Goal: Entertainment & Leisure: Consume media (video, audio)

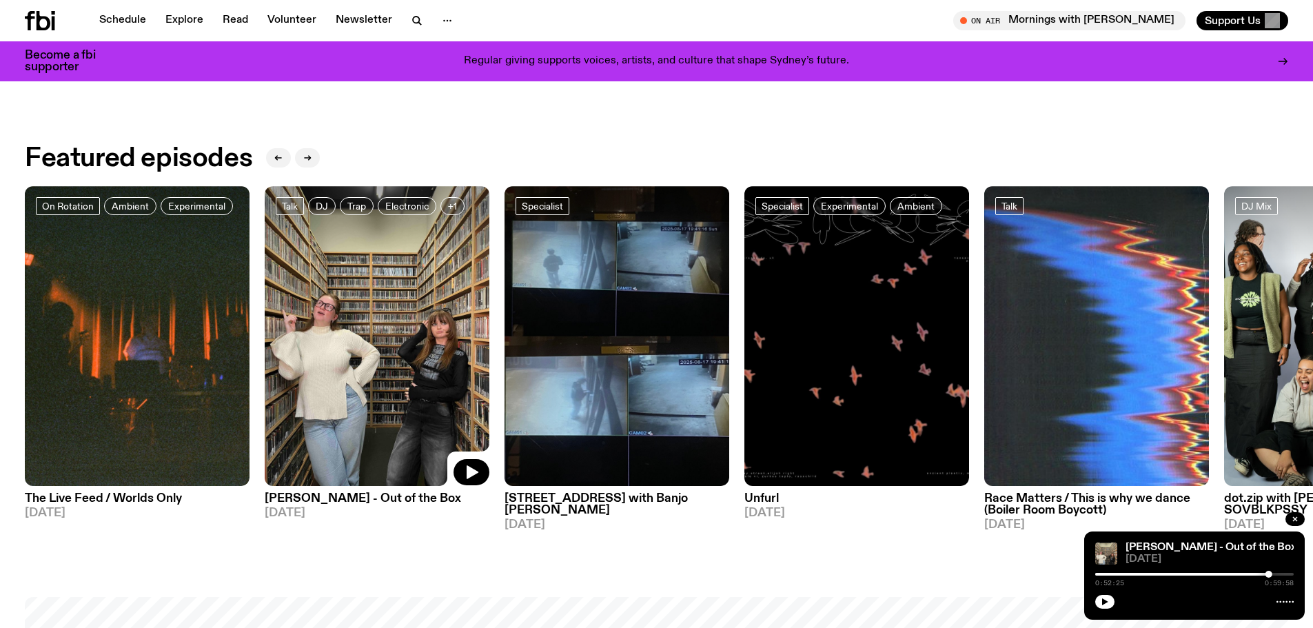
scroll to position [752, 0]
click at [1110, 599] on button "button" at bounding box center [1104, 602] width 19 height 14
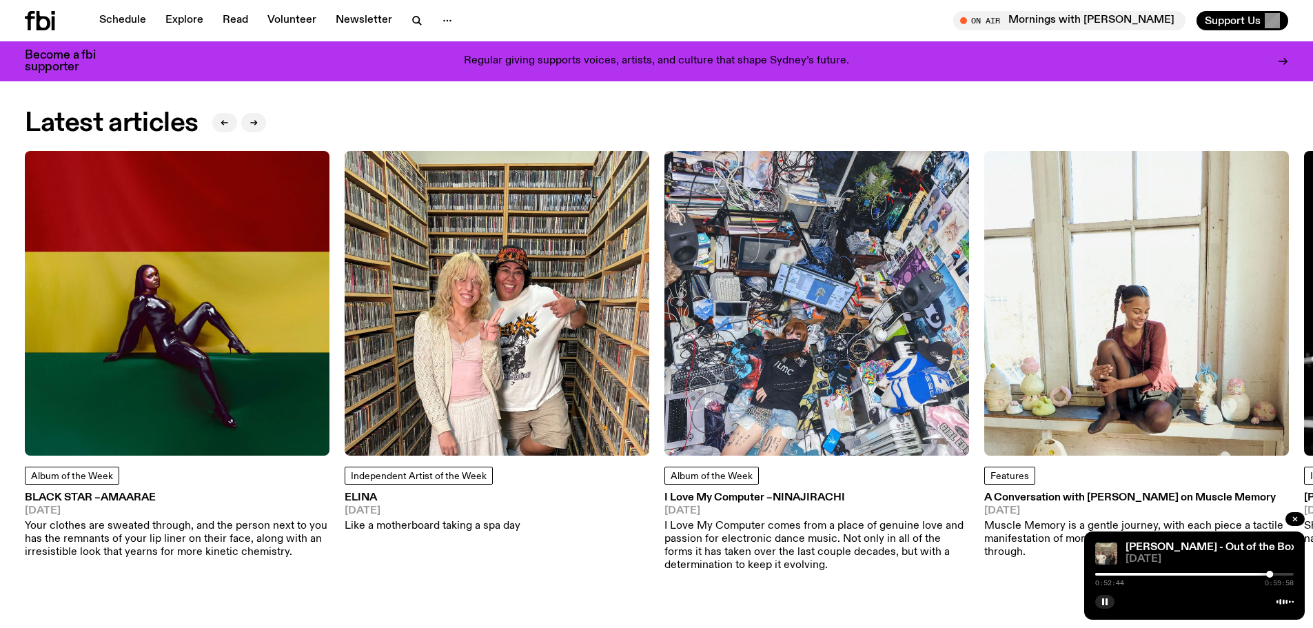
scroll to position [1993, 0]
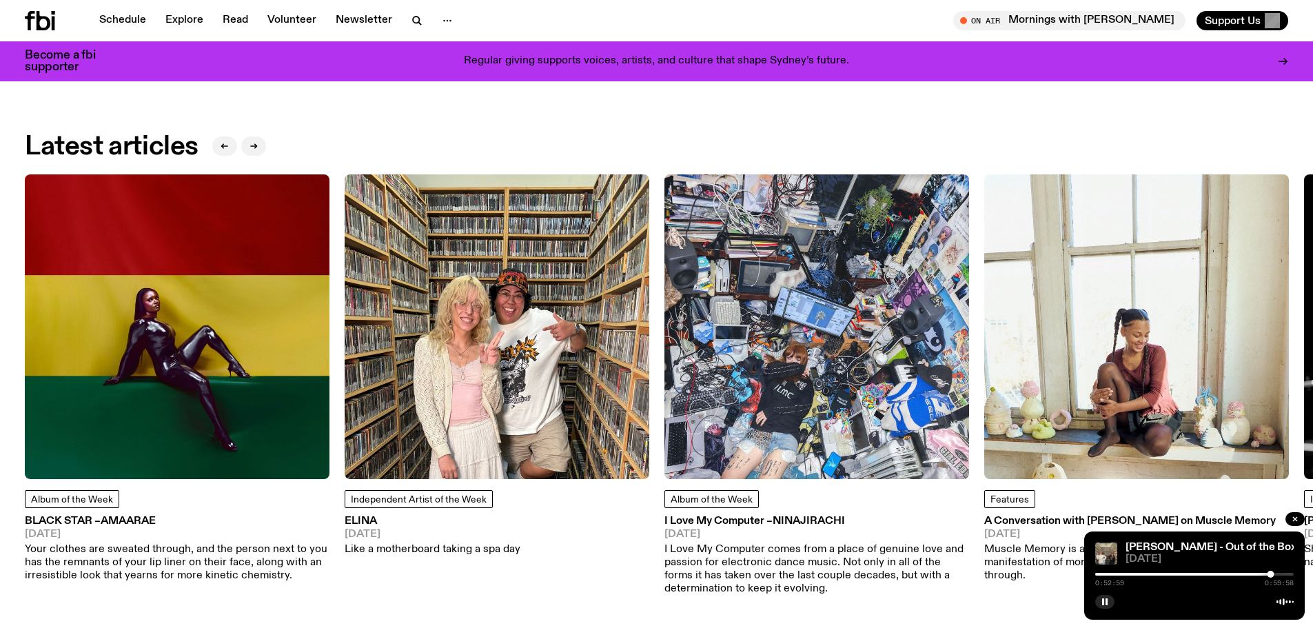
click at [909, 332] on img at bounding box center [817, 326] width 305 height 305
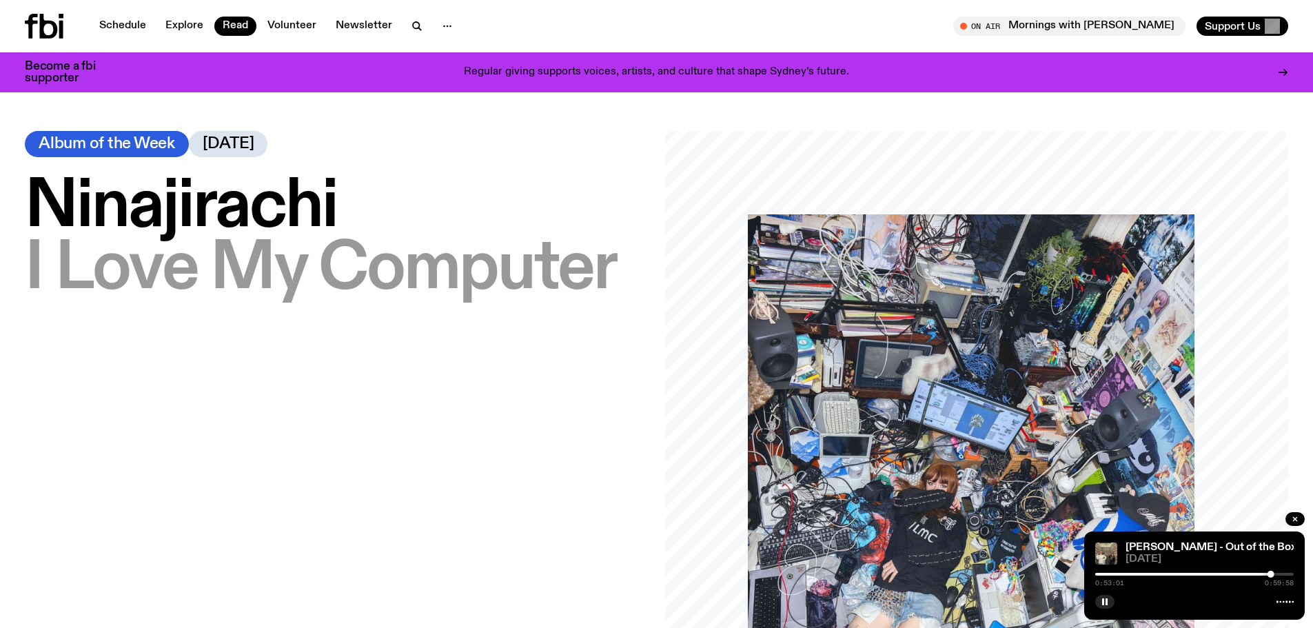
click at [909, 342] on img at bounding box center [971, 437] width 447 height 447
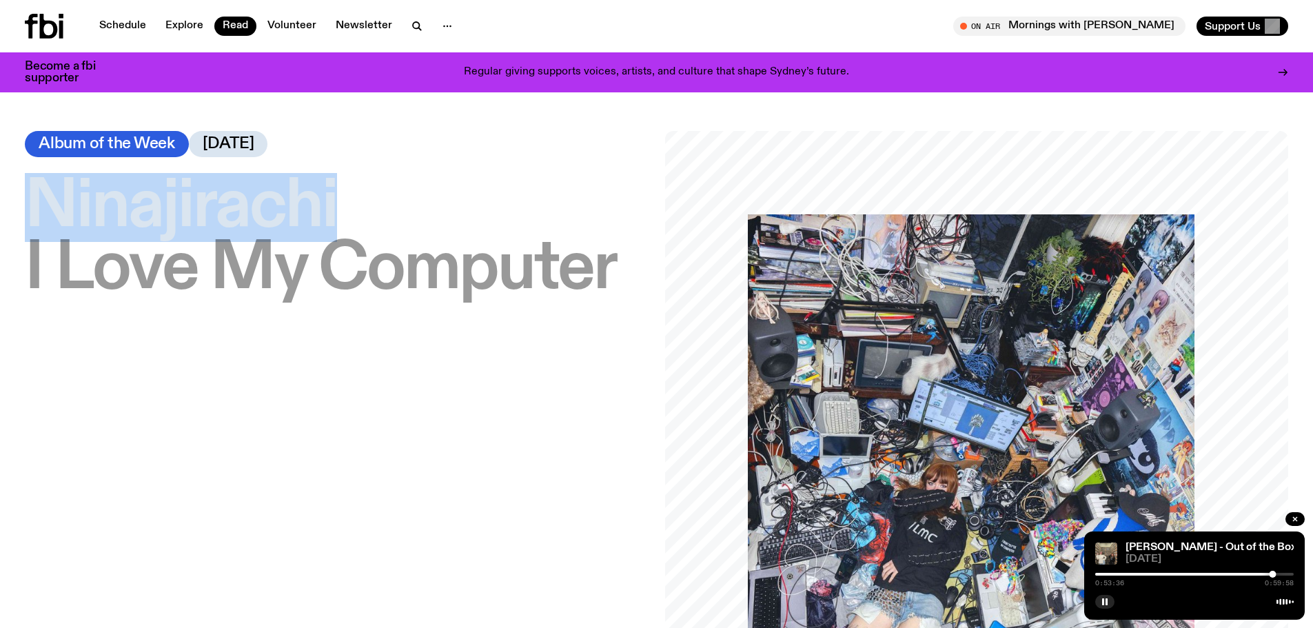
drag, startPoint x: 33, startPoint y: 197, endPoint x: 374, endPoint y: 205, distance: 340.7
click at [374, 205] on h1 "[PERSON_NAME] – I Love My Computer" at bounding box center [337, 238] width 624 height 124
copy span "Ninajirachi"
click at [412, 23] on icon "button" at bounding box center [417, 26] width 17 height 17
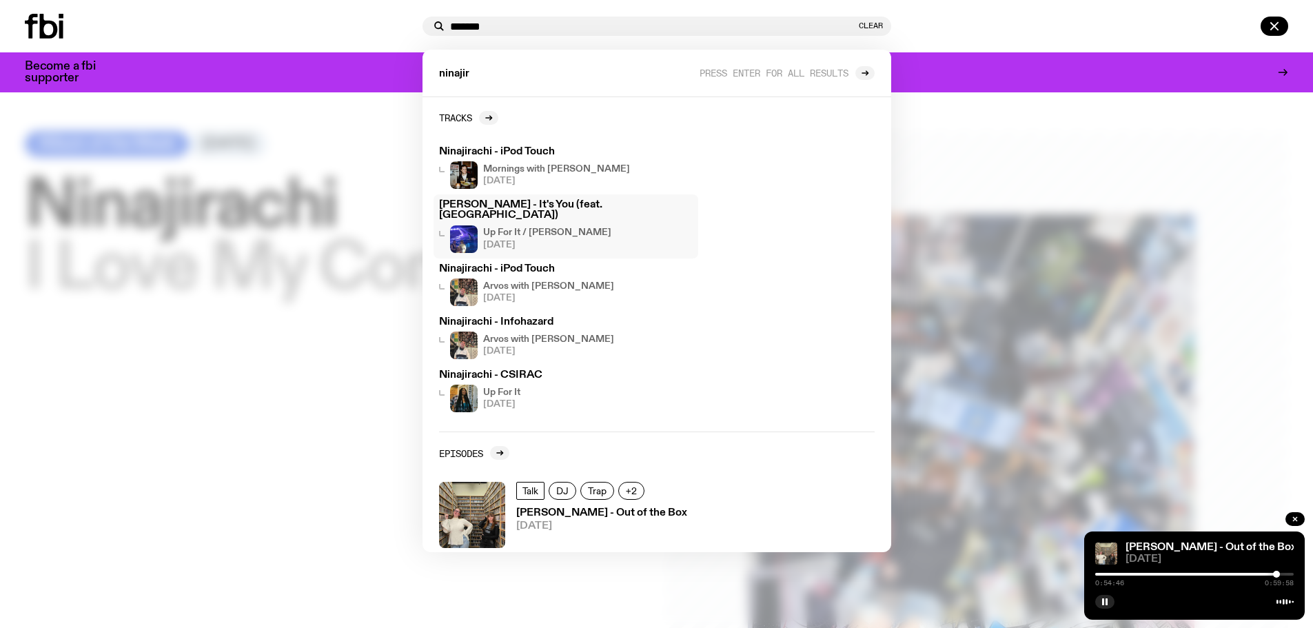
type input "*******"
click at [578, 205] on h3 "[PERSON_NAME] - It's You (feat. [GEOGRAPHIC_DATA])" at bounding box center [566, 210] width 254 height 21
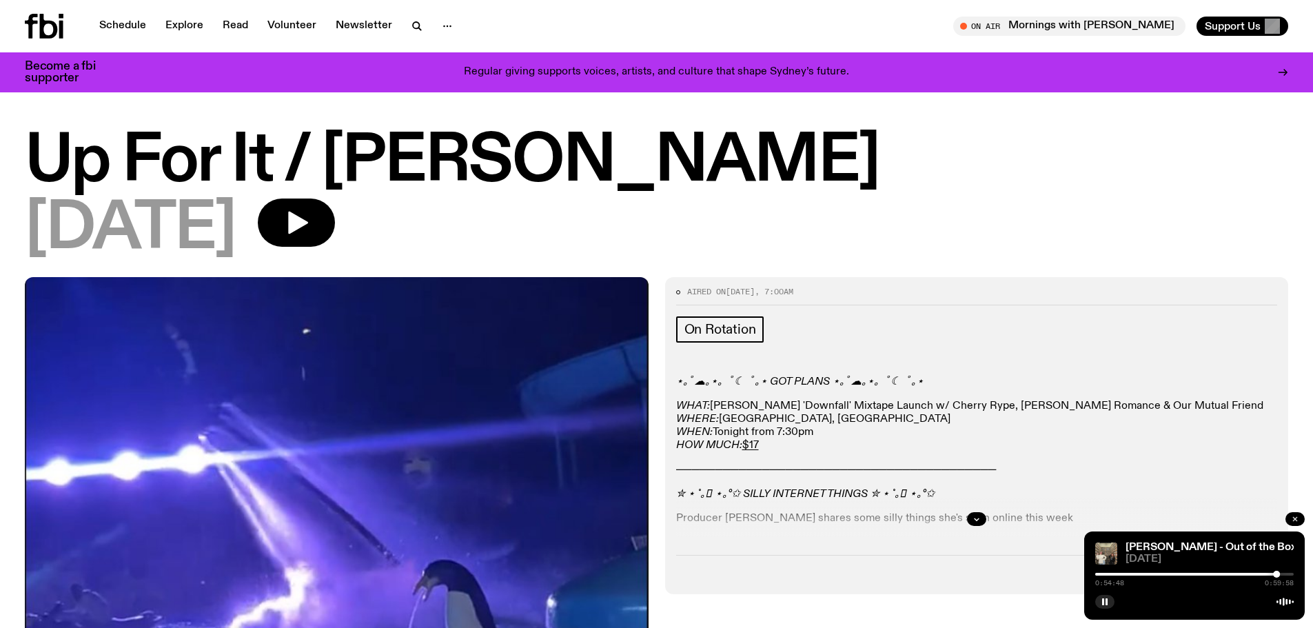
click at [1301, 520] on button "button" at bounding box center [1295, 519] width 19 height 14
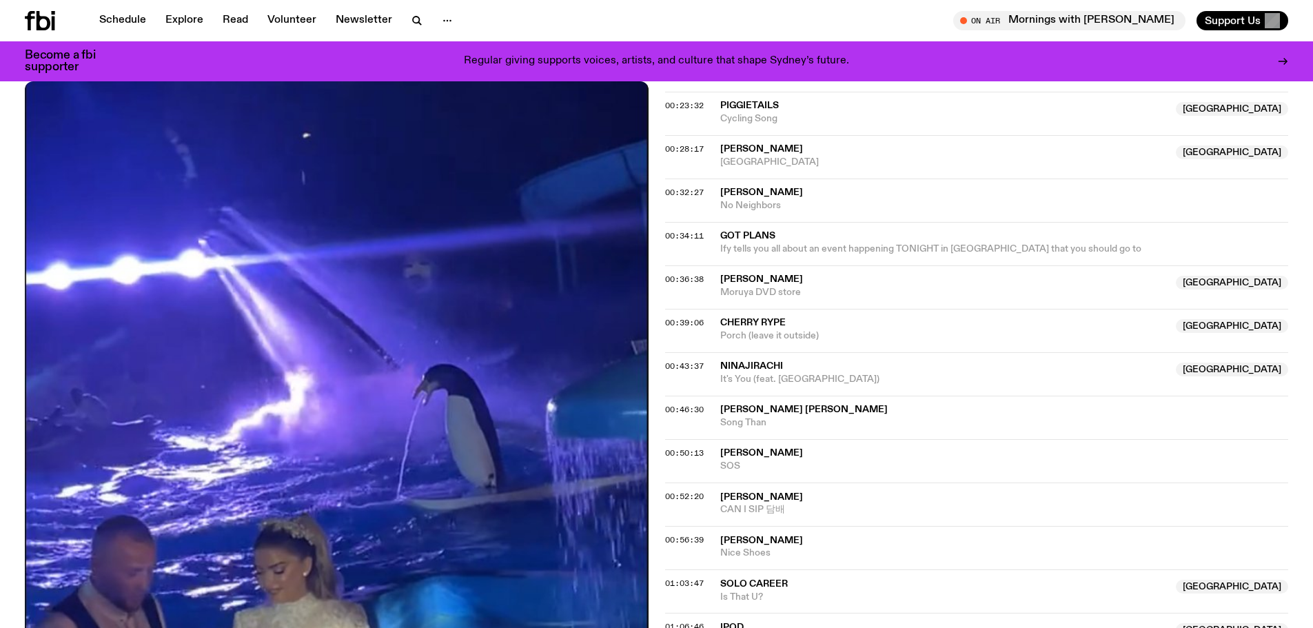
scroll to position [889, 0]
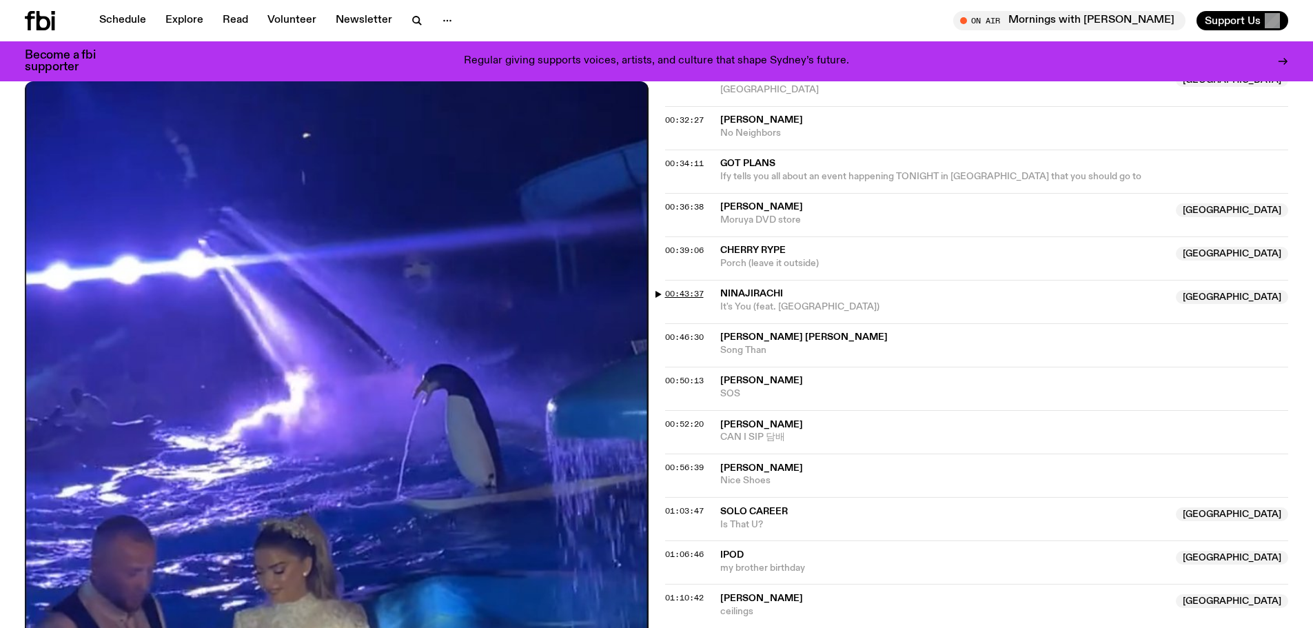
click at [687, 296] on span "00:43:37" at bounding box center [684, 293] width 39 height 11
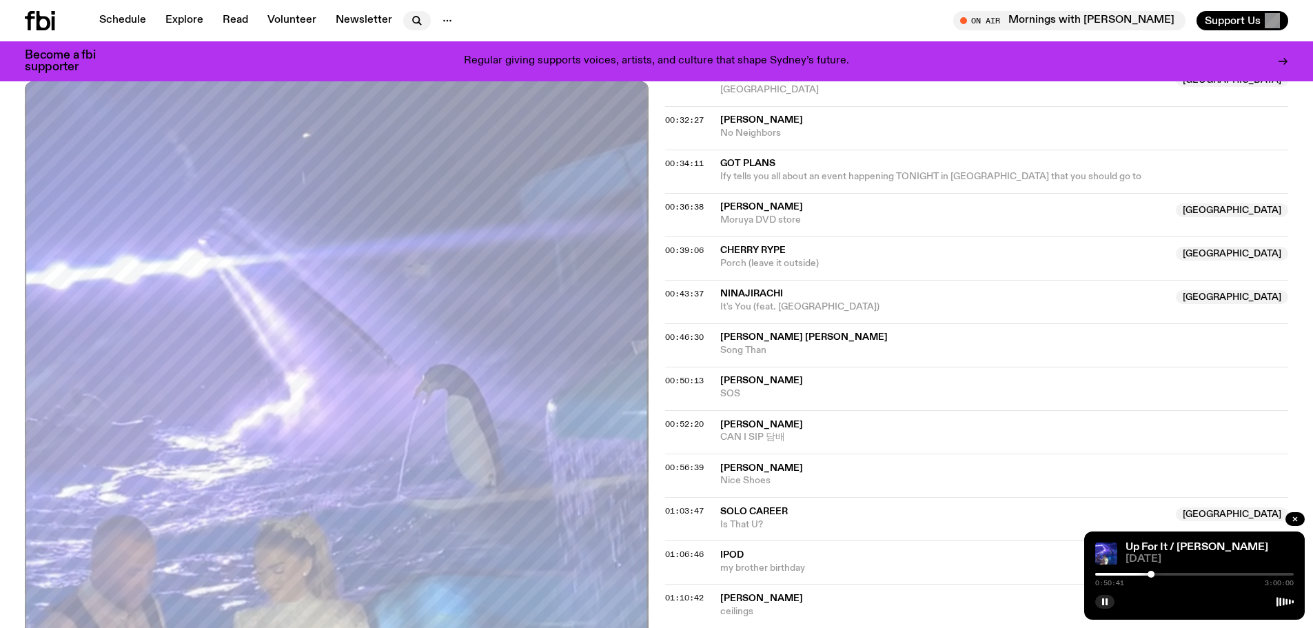
click at [413, 18] on icon "button" at bounding box center [417, 20] width 17 height 17
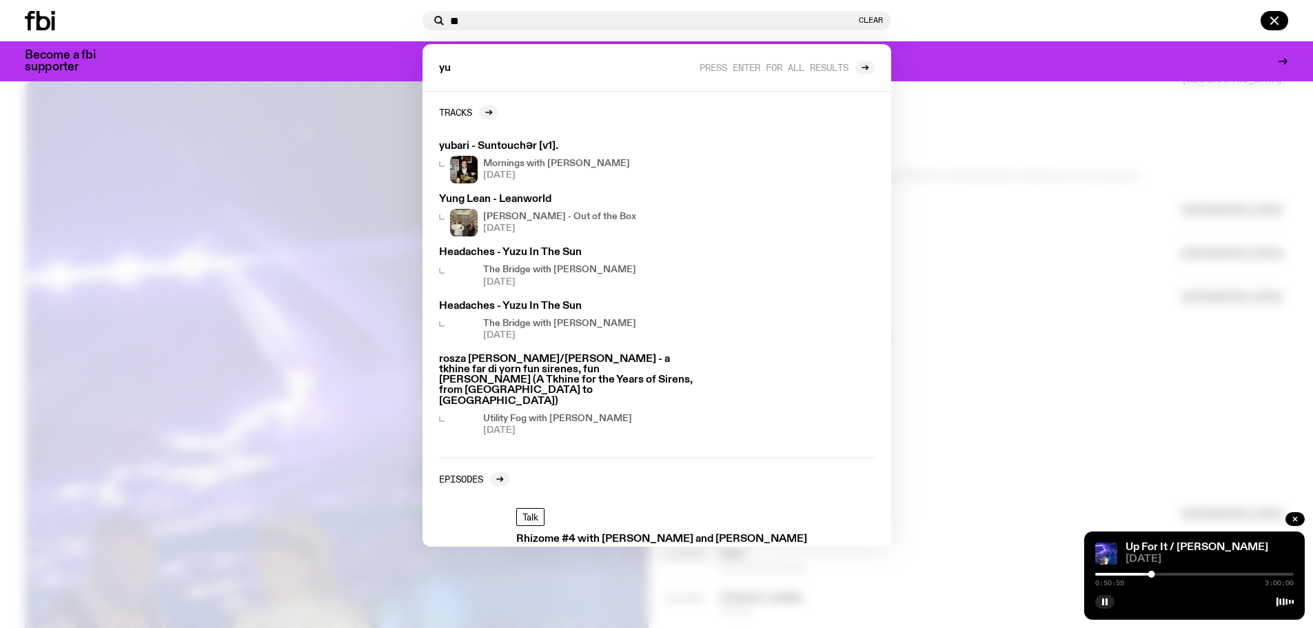
type input "*"
